Goal: Task Accomplishment & Management: Manage account settings

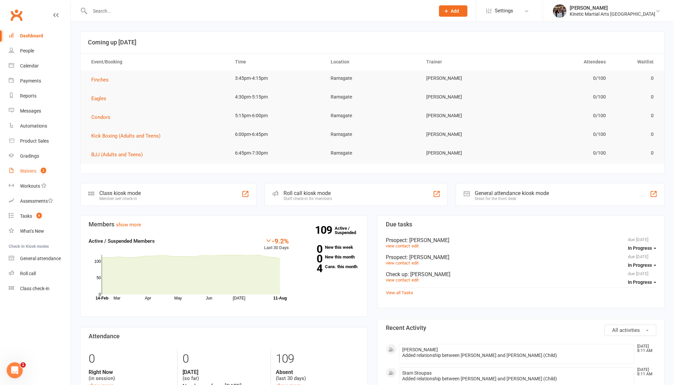
click at [38, 170] on count-badge "2" at bounding box center [41, 171] width 9 height 5
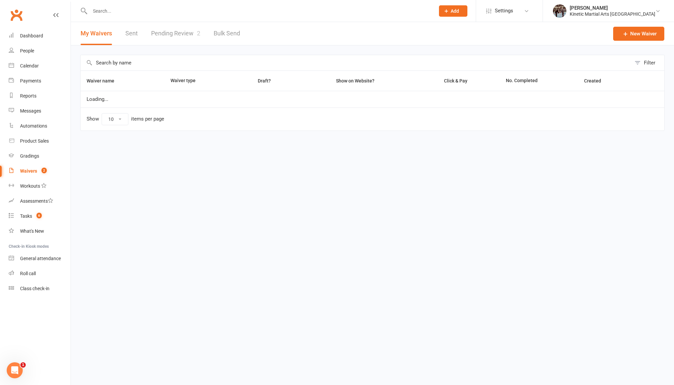
select select "100"
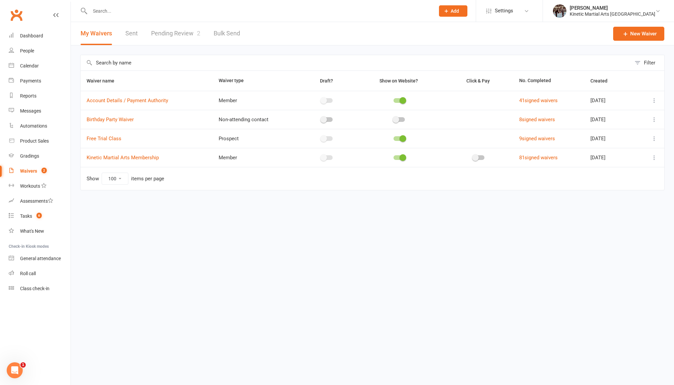
click at [189, 30] on link "Pending Review 2" at bounding box center [175, 33] width 49 height 23
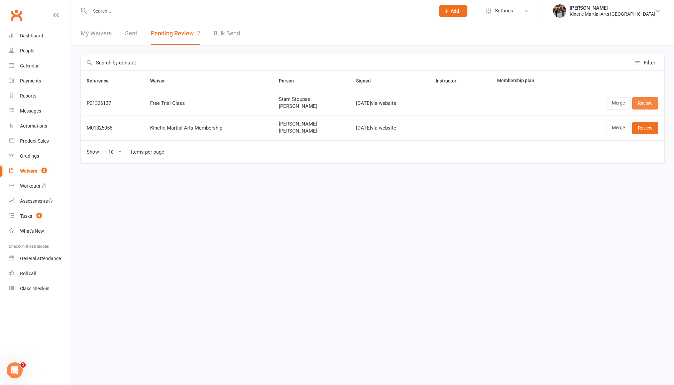
click at [644, 103] on link "Review" at bounding box center [645, 103] width 26 height 12
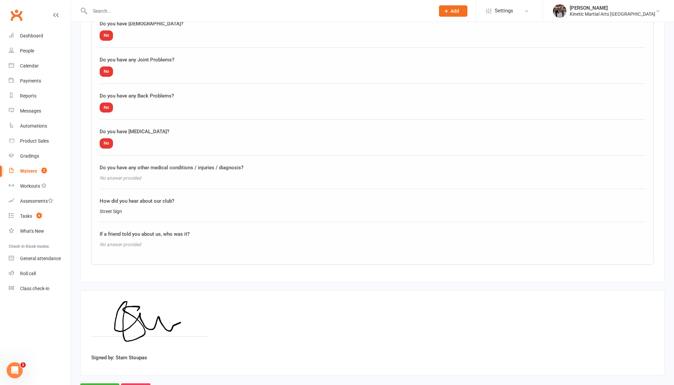
scroll to position [625, 0]
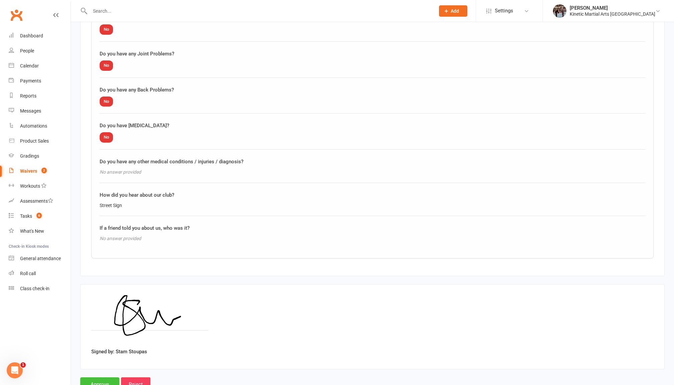
click at [104, 378] on input "Approve" at bounding box center [99, 385] width 39 height 14
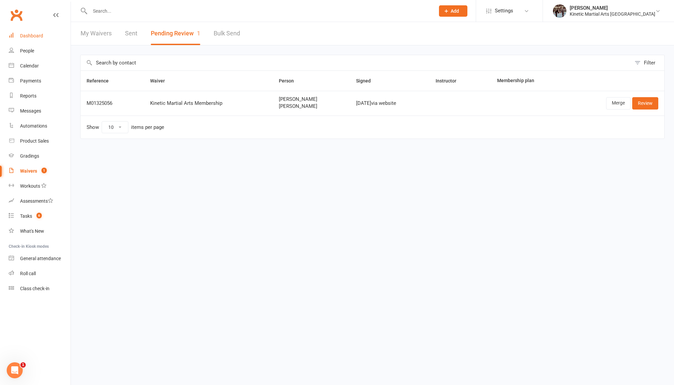
click at [38, 35] on div "Dashboard" at bounding box center [31, 35] width 23 height 5
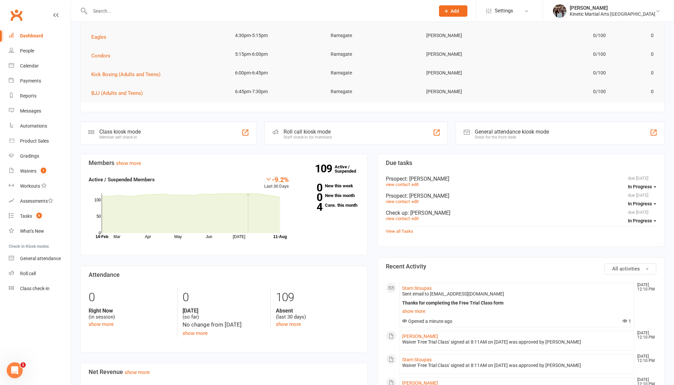
scroll to position [87, 0]
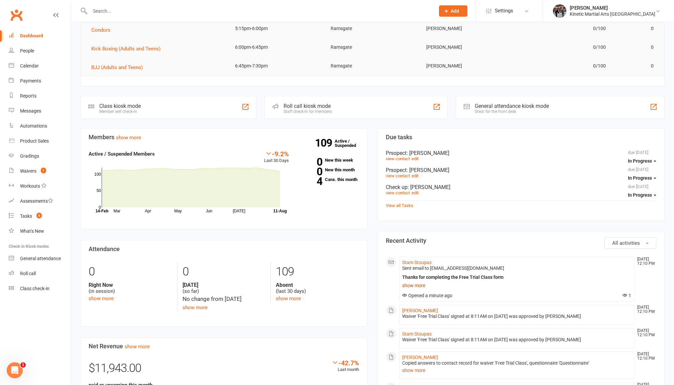
click at [413, 285] on link "show more" at bounding box center [516, 285] width 229 height 9
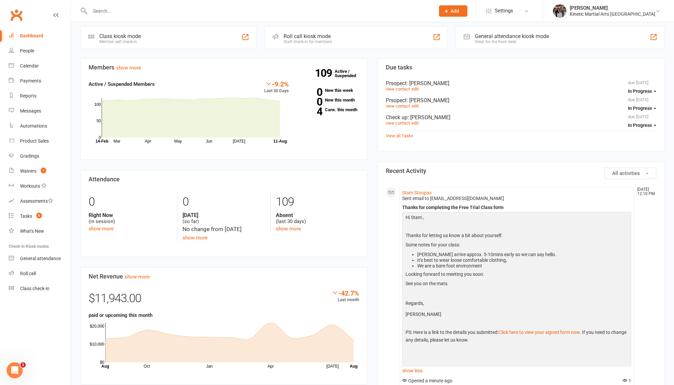
scroll to position [161, 0]
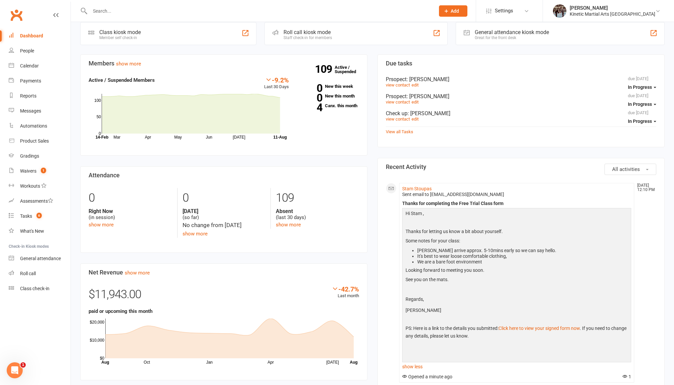
click at [441, 328] on p "PS: Here is a link to the details you submitted: Click here to view your signed…" at bounding box center [517, 333] width 226 height 17
click at [449, 260] on span "We are a bare foot environment" at bounding box center [449, 261] width 65 height 5
click at [450, 268] on span "Looking forward to meeting you soon." at bounding box center [445, 270] width 79 height 5
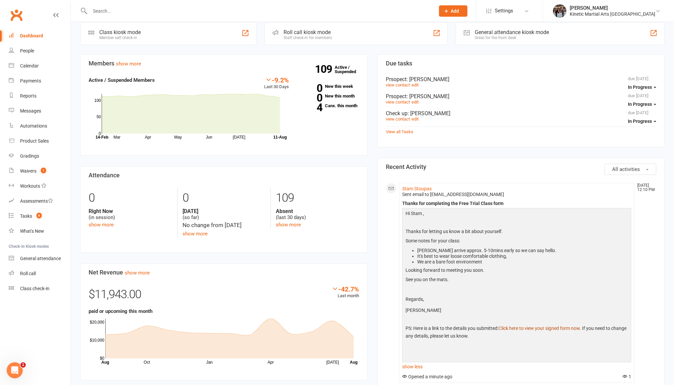
click at [523, 326] on link "Click here to view your signed form now" at bounding box center [538, 328] width 81 height 5
click at [540, 326] on link "Click here to view your signed form now" at bounding box center [538, 328] width 81 height 5
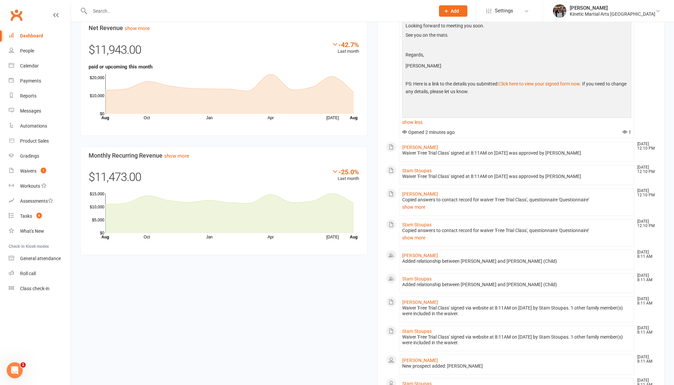
scroll to position [407, 0]
click at [25, 214] on div "Tasks" at bounding box center [26, 216] width 12 height 5
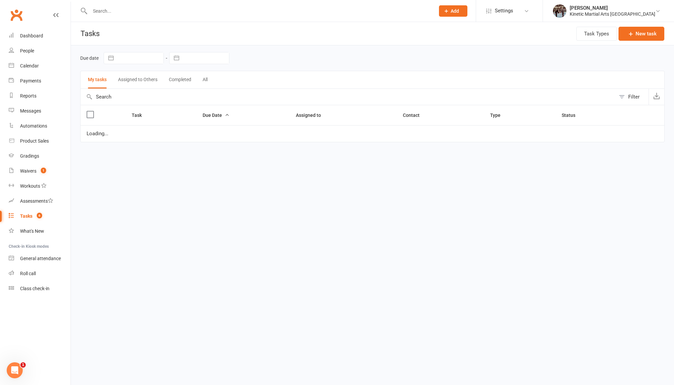
select select "started"
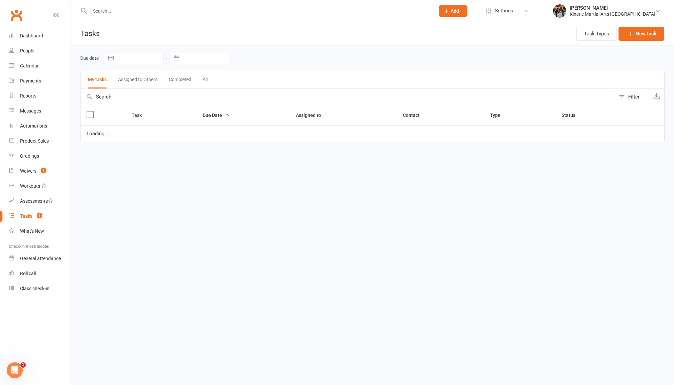
select select "started"
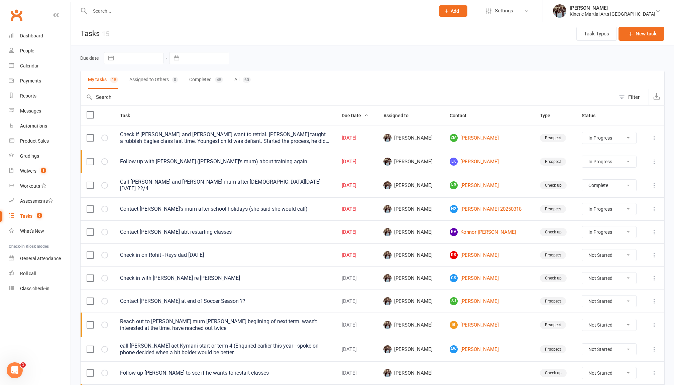
select select "started"
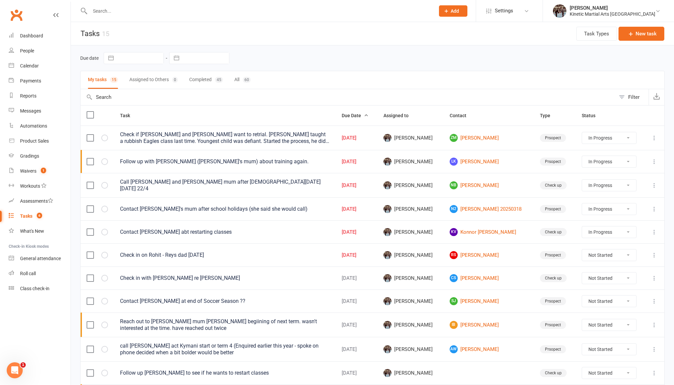
select select "started"
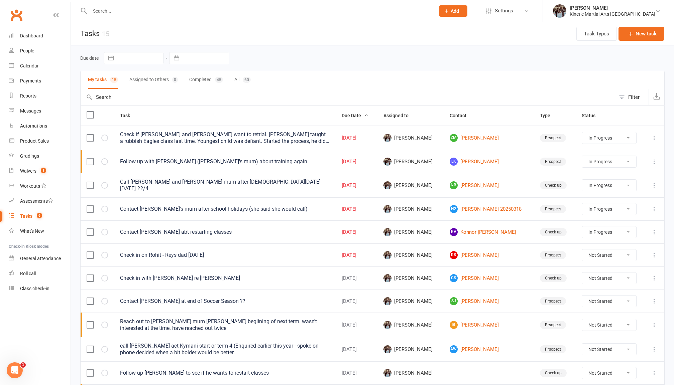
select select "started"
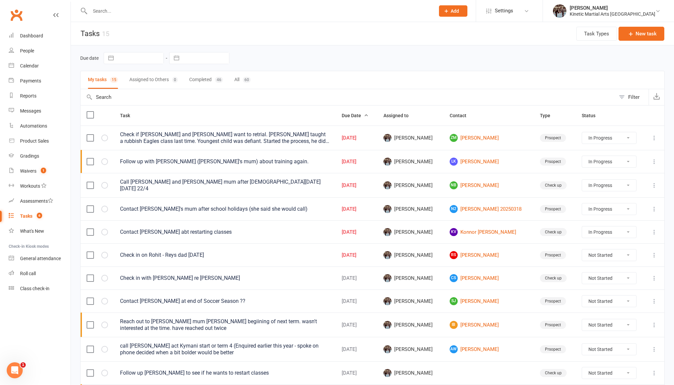
select select "started"
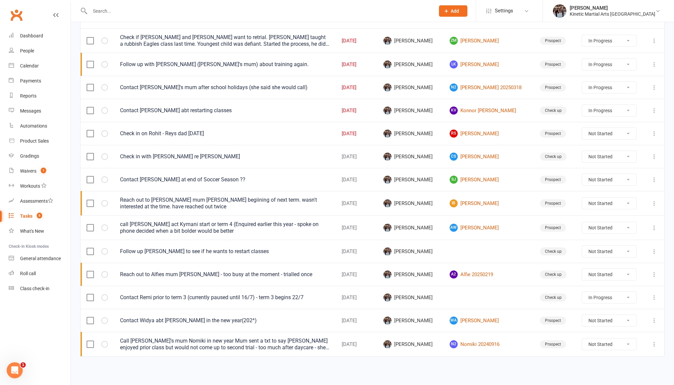
scroll to position [107, 0]
